Goal: Find specific page/section: Find specific page/section

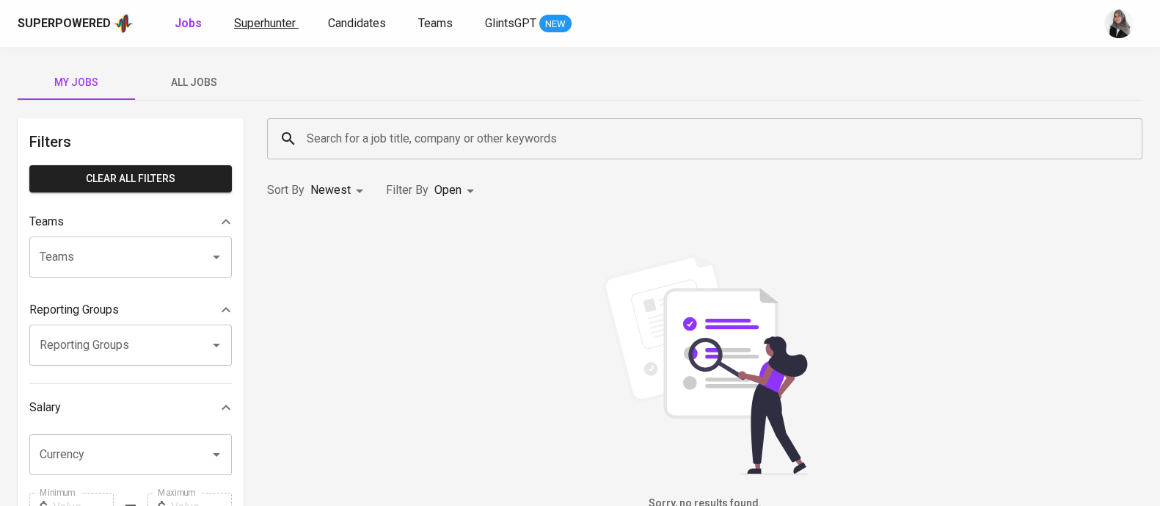
click at [255, 27] on span "Superhunter" at bounding box center [265, 23] width 62 height 14
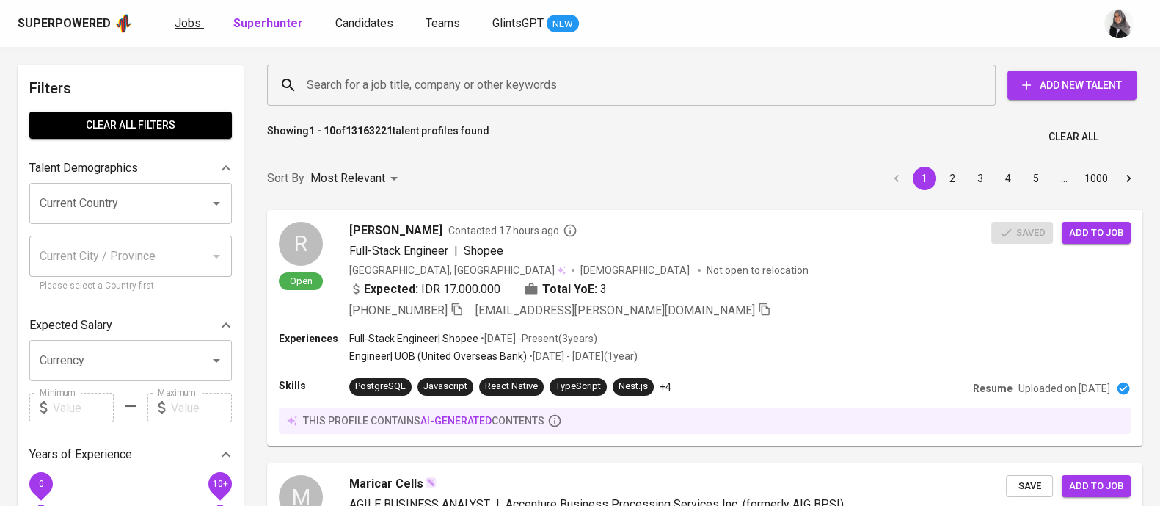
click at [175, 31] on link "Jobs" at bounding box center [189, 24] width 29 height 18
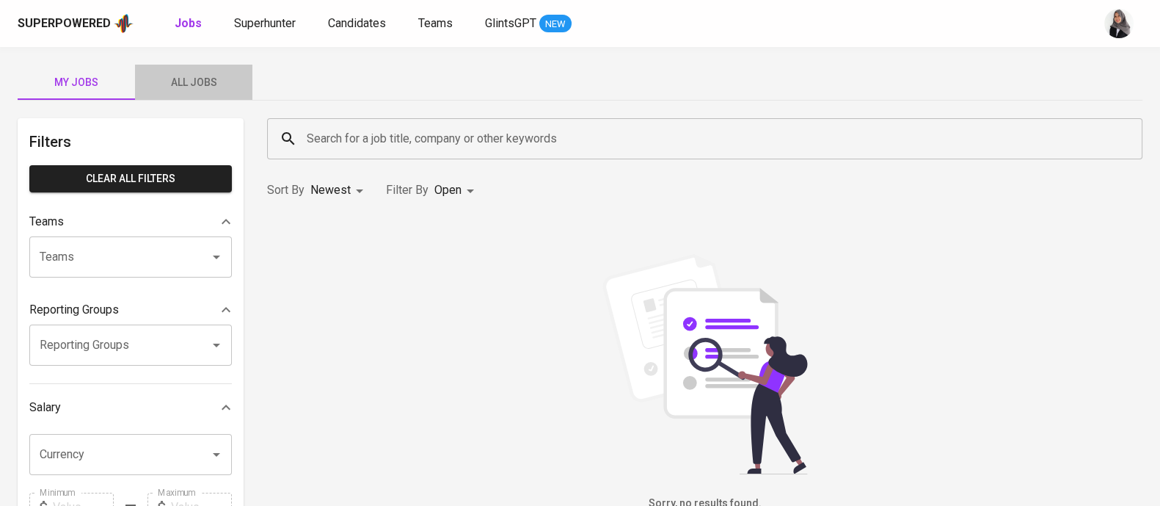
click at [183, 73] on span "All Jobs" at bounding box center [194, 82] width 100 height 18
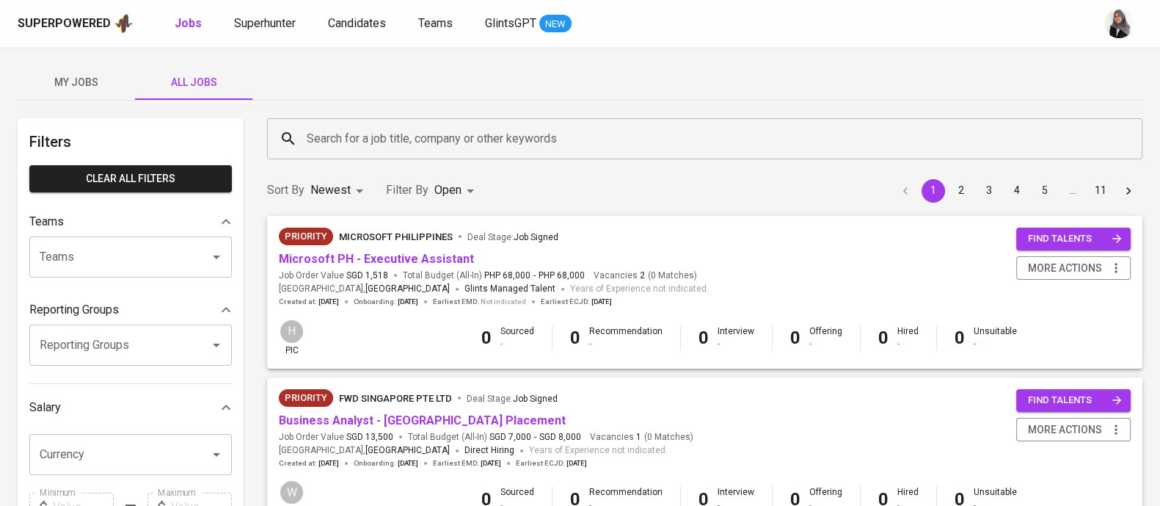
click at [1104, 80] on div "My Jobs All Jobs" at bounding box center [580, 82] width 1125 height 35
click at [81, 79] on span "My Jobs" at bounding box center [76, 82] width 100 height 18
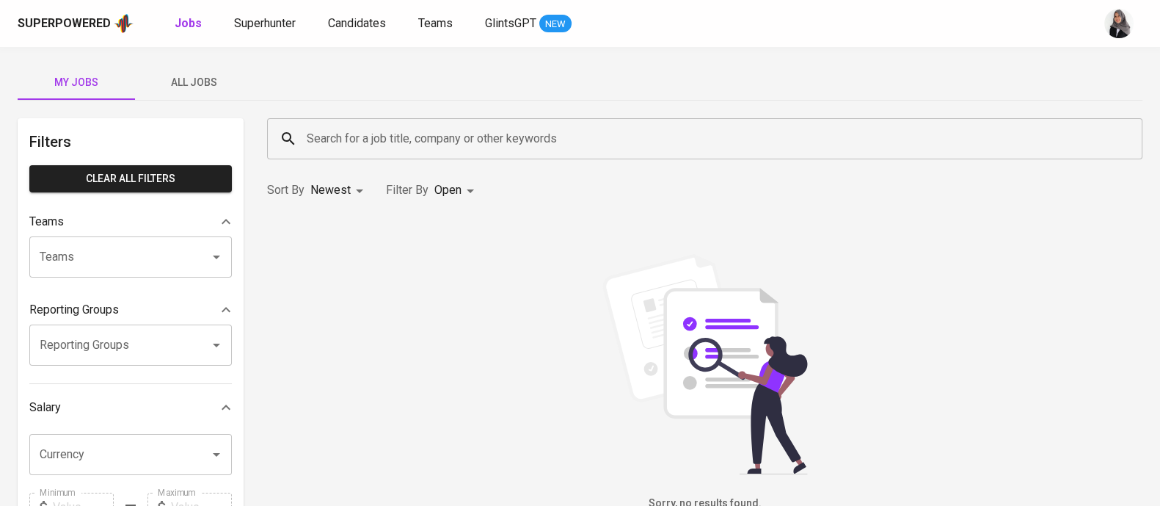
click at [1032, 104] on div "My Jobs All Jobs Filters Clear All filters Teams Teams Teams Reporting Groups R…" at bounding box center [580, 505] width 1160 height 916
click at [165, 81] on span "All Jobs" at bounding box center [194, 82] width 100 height 18
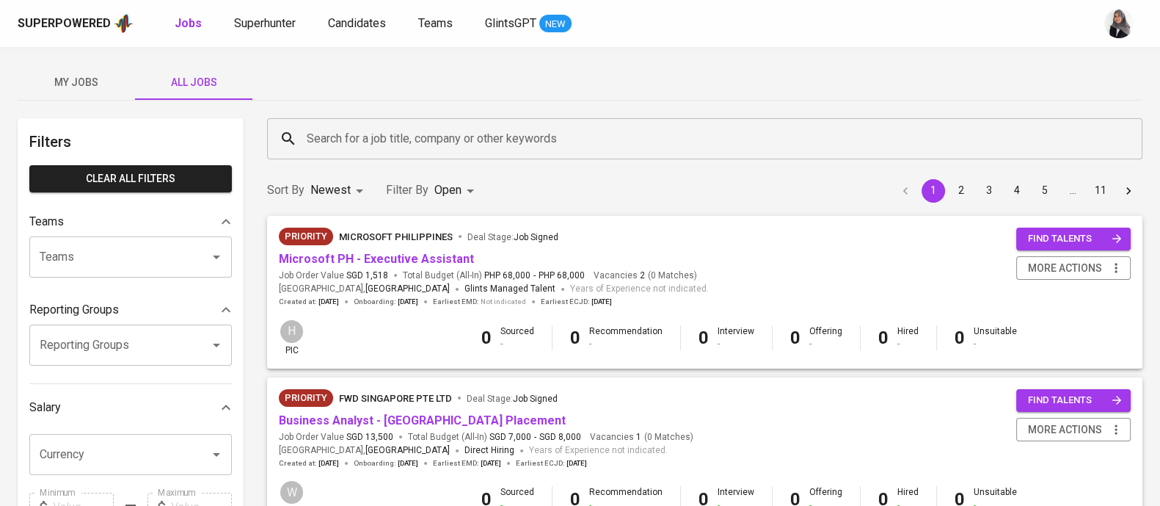
click at [1136, 75] on div "My Jobs All Jobs" at bounding box center [580, 82] width 1125 height 35
